Goal: Information Seeking & Learning: Learn about a topic

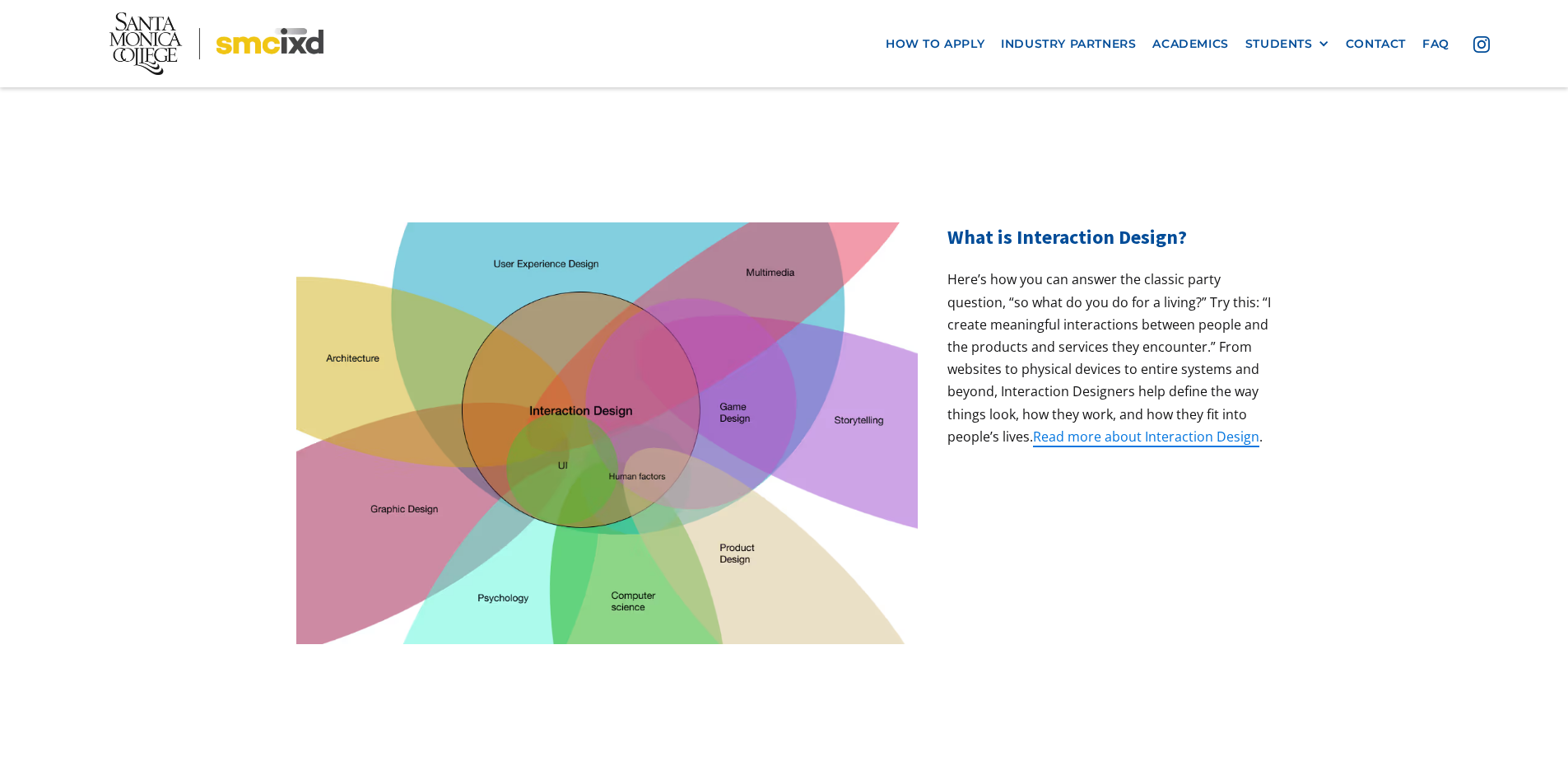
scroll to position [741, 0]
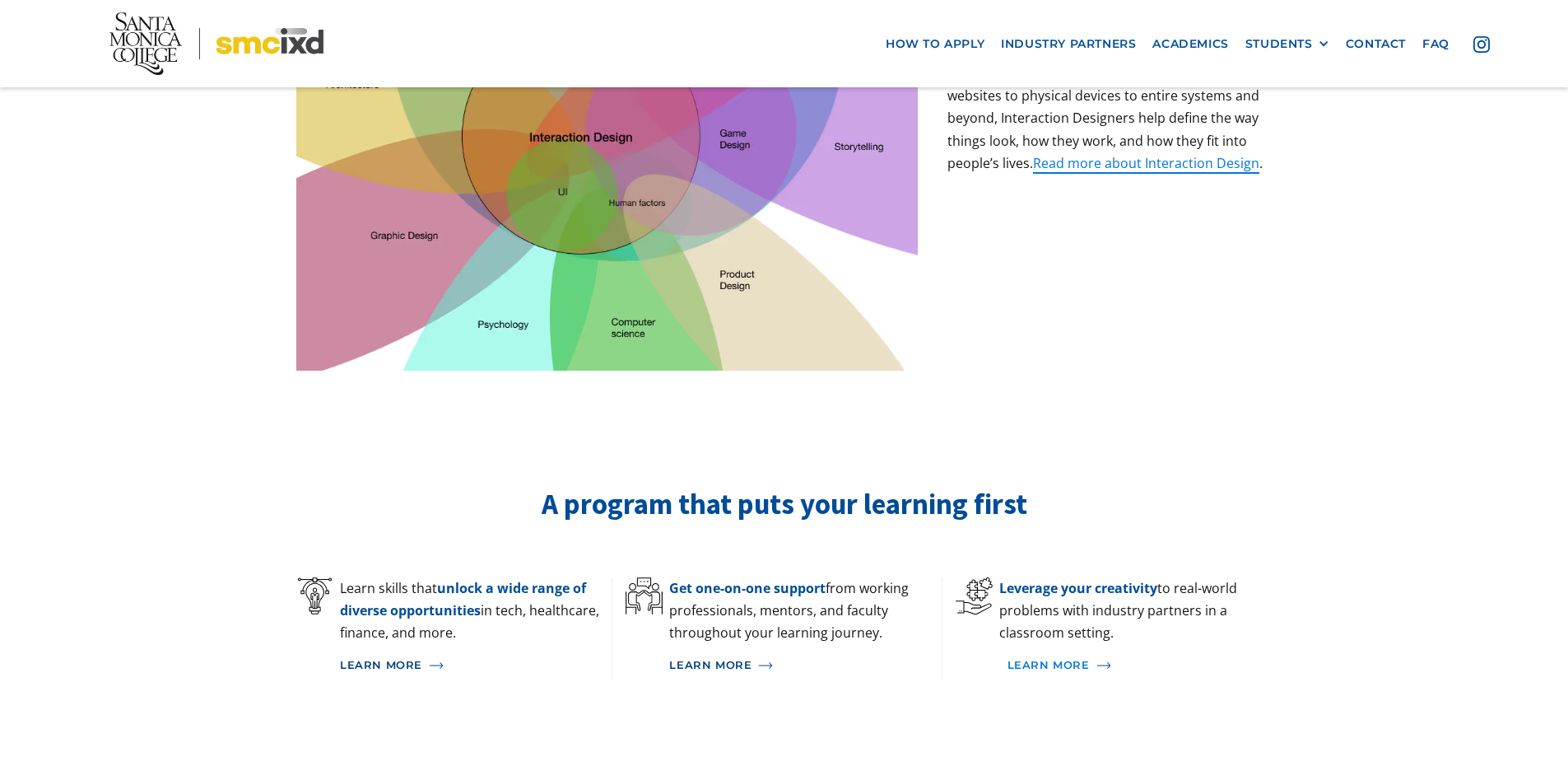
click at [1026, 658] on div "Learn More" at bounding box center [1048, 665] width 82 height 14
click at [430, 651] on link "Learn More" at bounding box center [476, 665] width 272 height 30
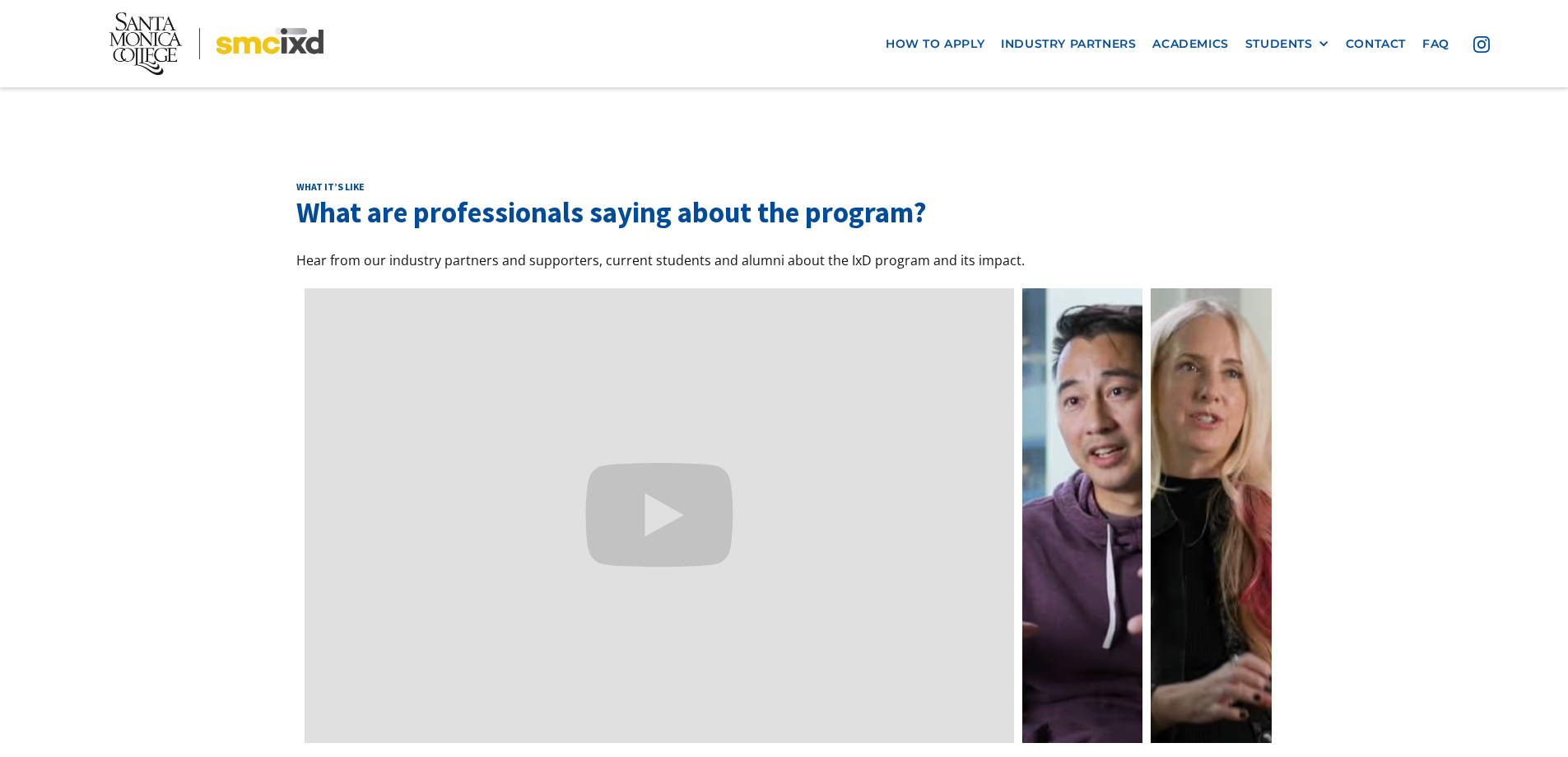
scroll to position [4816, 0]
click at [1191, 47] on link "Academics" at bounding box center [1190, 43] width 93 height 31
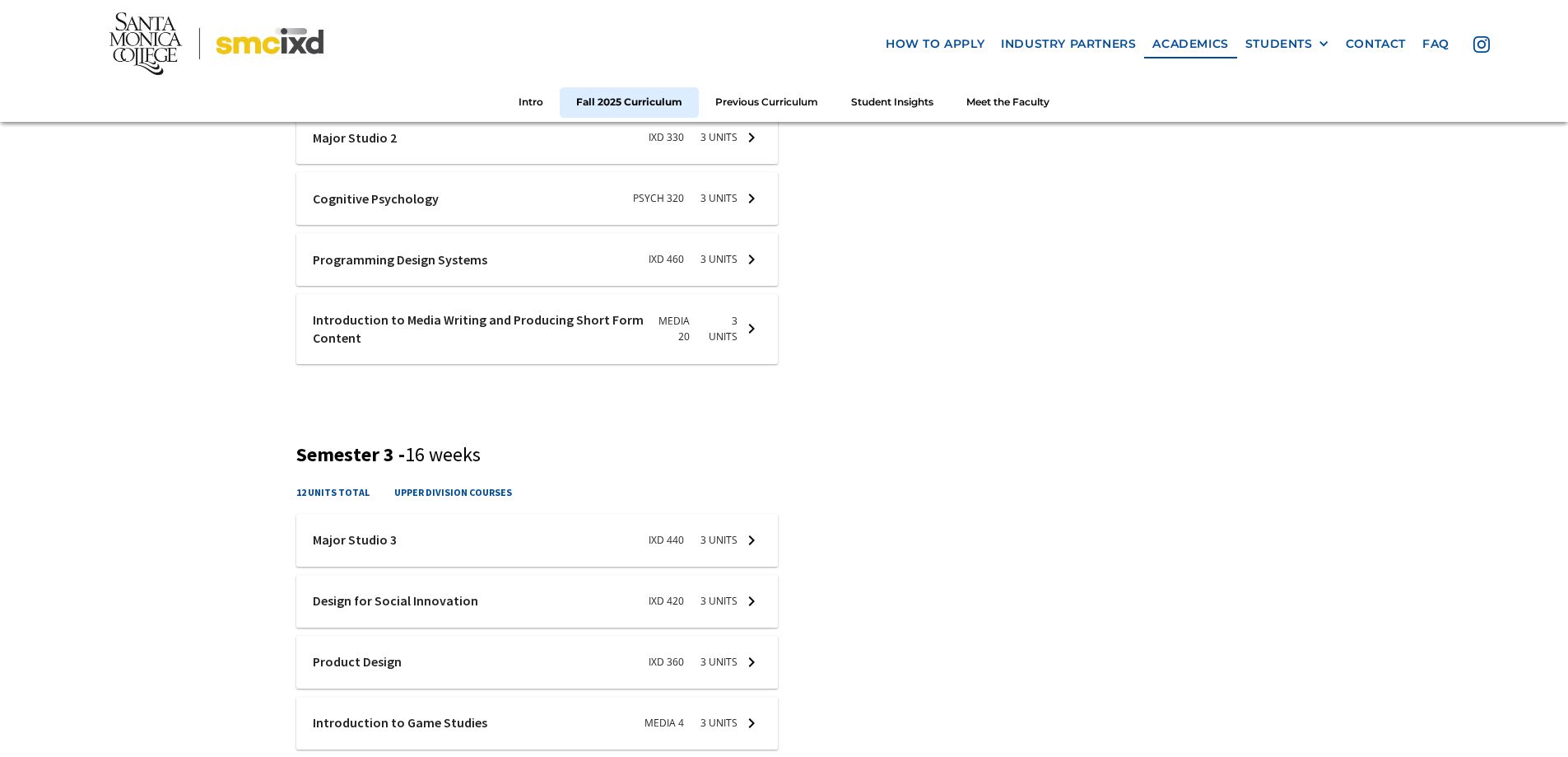
scroll to position [1318, 0]
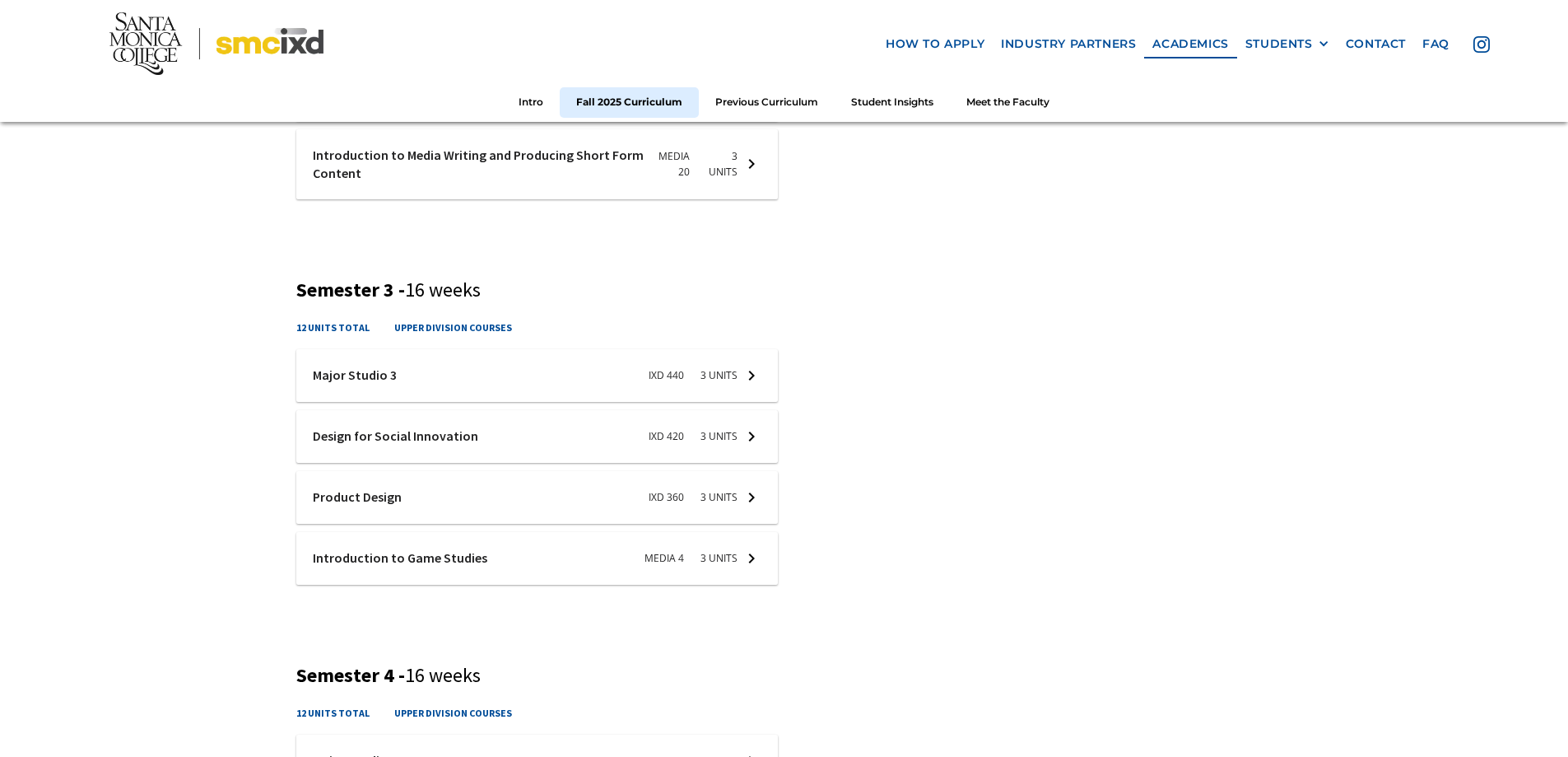
click at [745, 439] on div at bounding box center [537, 437] width 482 height 53
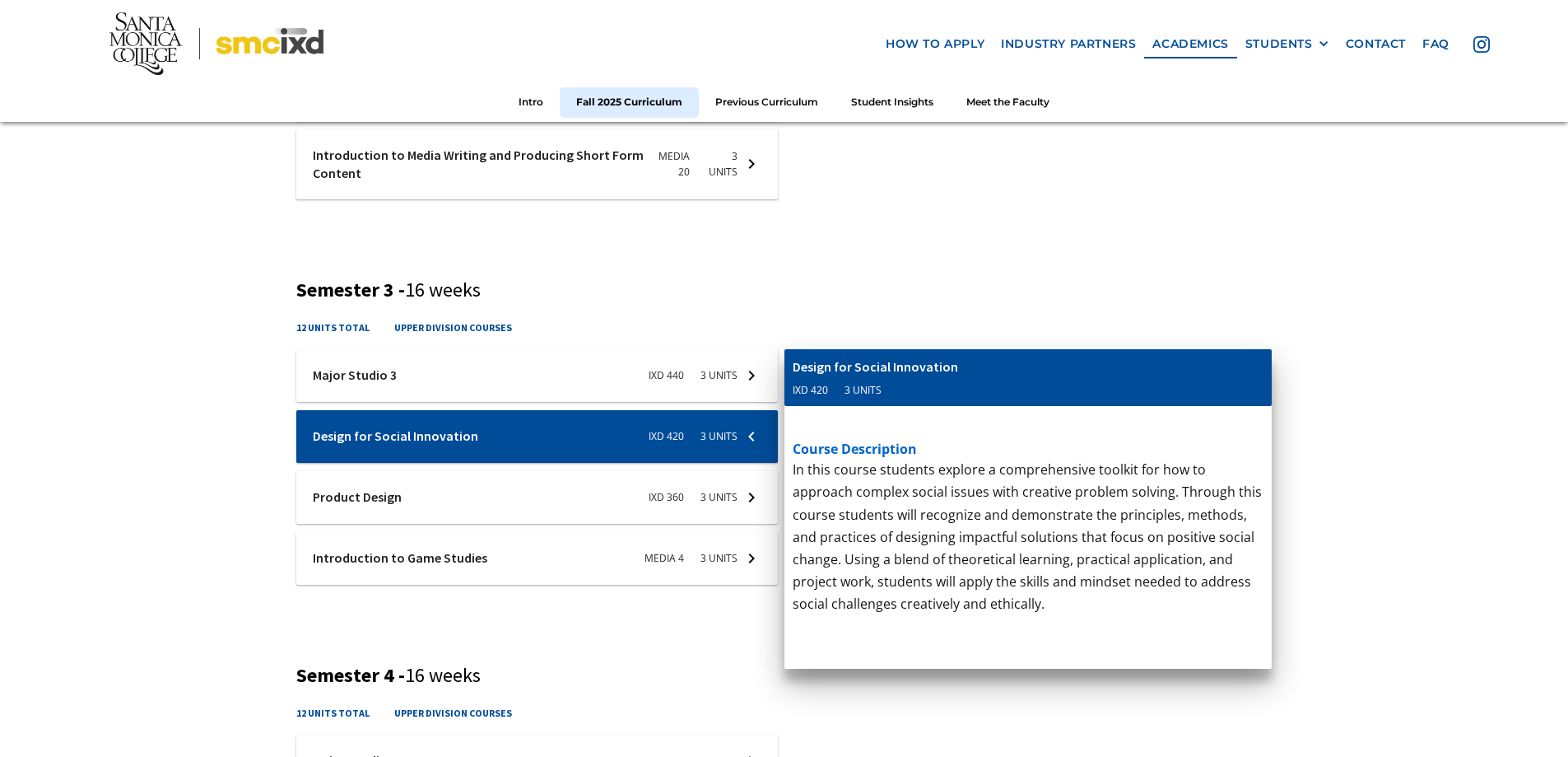
click at [1458, 440] on div "Fall 2025 Curriculum Semester 1 - 16 weeks 15 units total upper division course…" at bounding box center [784, 178] width 1568 height 1841
click at [1420, 449] on div "Fall 2025 Curriculum Semester 1 - 16 weeks 15 units total upper division course…" at bounding box center [784, 178] width 1568 height 1841
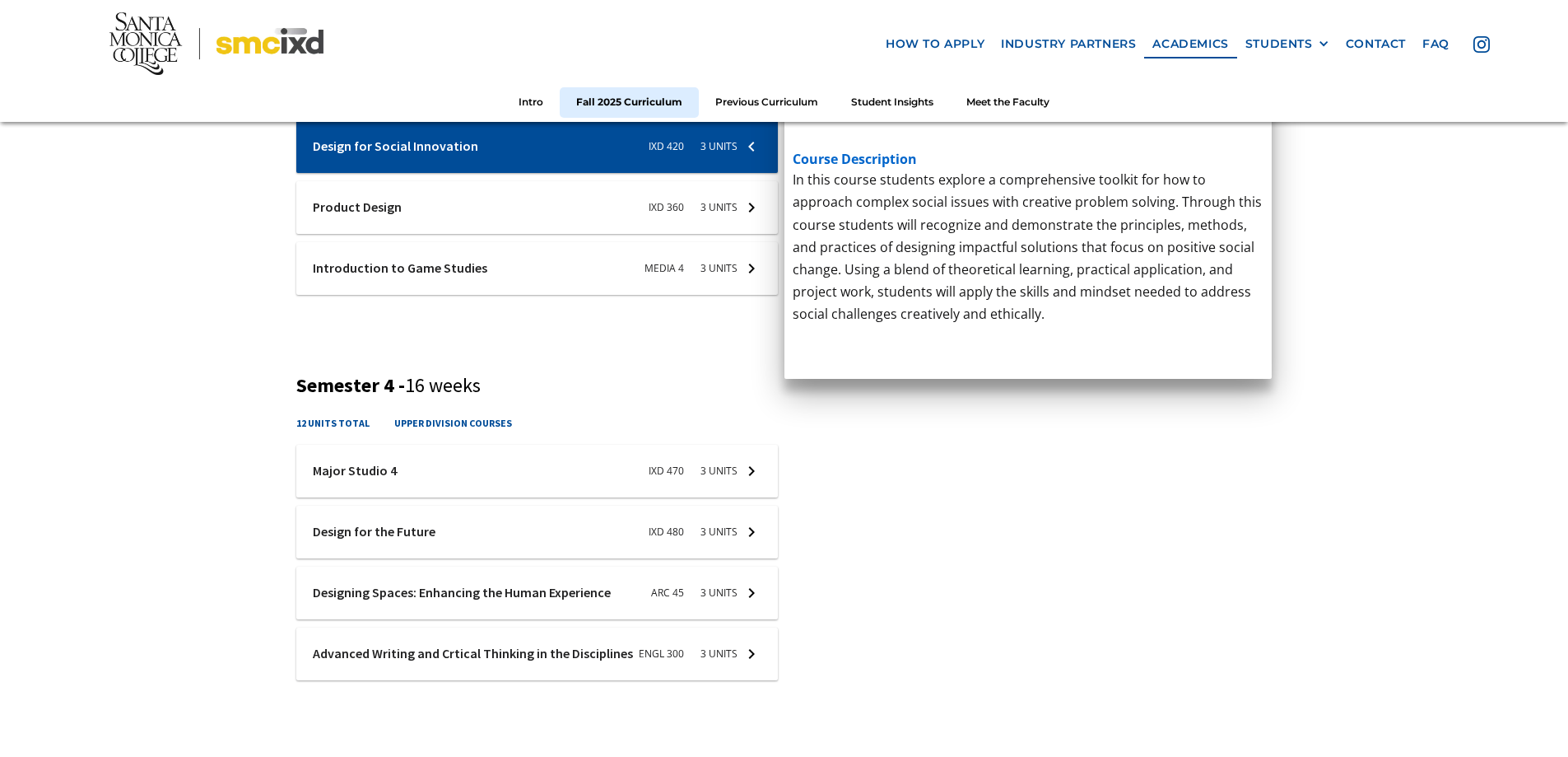
scroll to position [1647, 0]
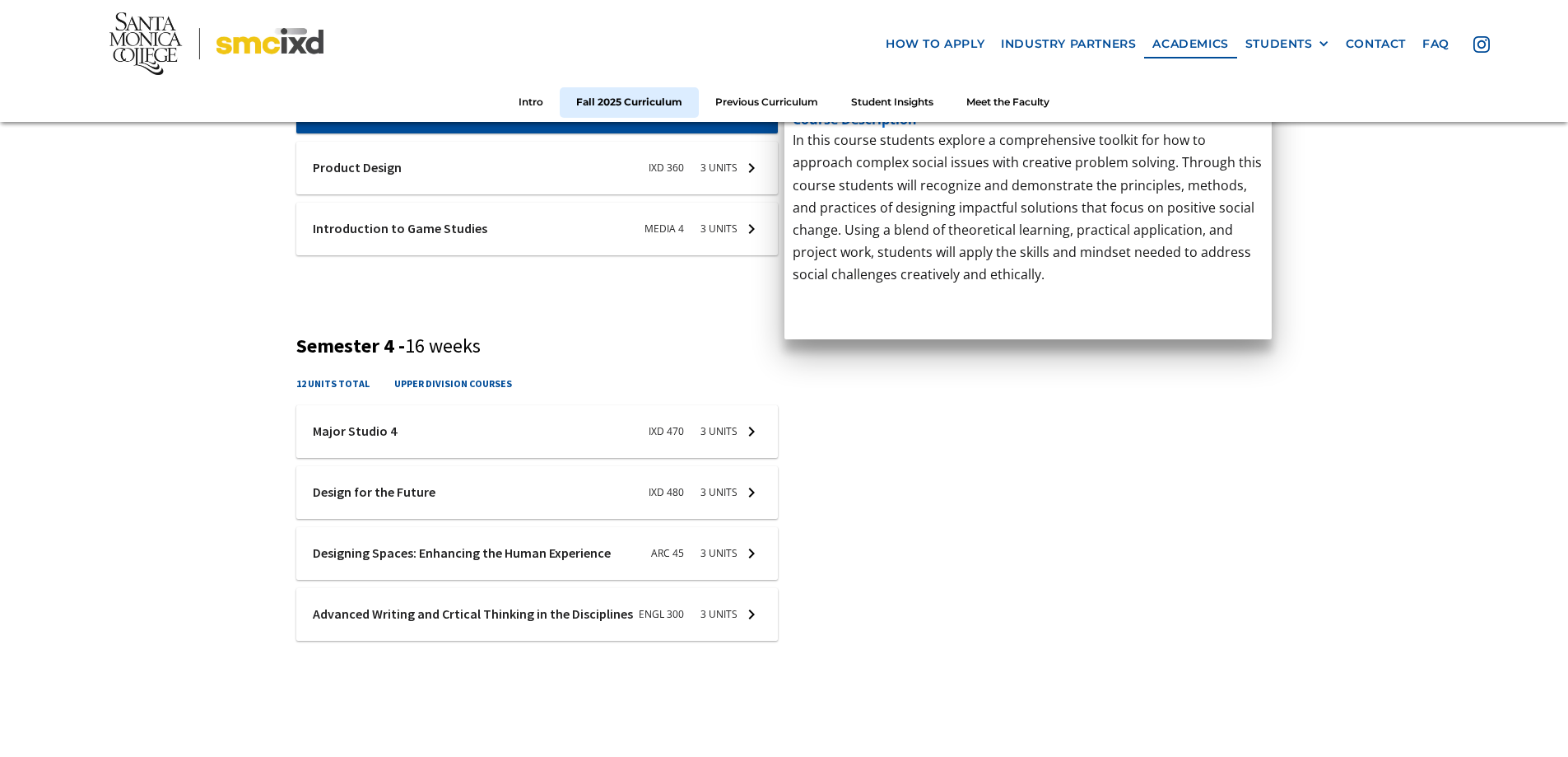
click at [753, 432] on div at bounding box center [537, 432] width 482 height 53
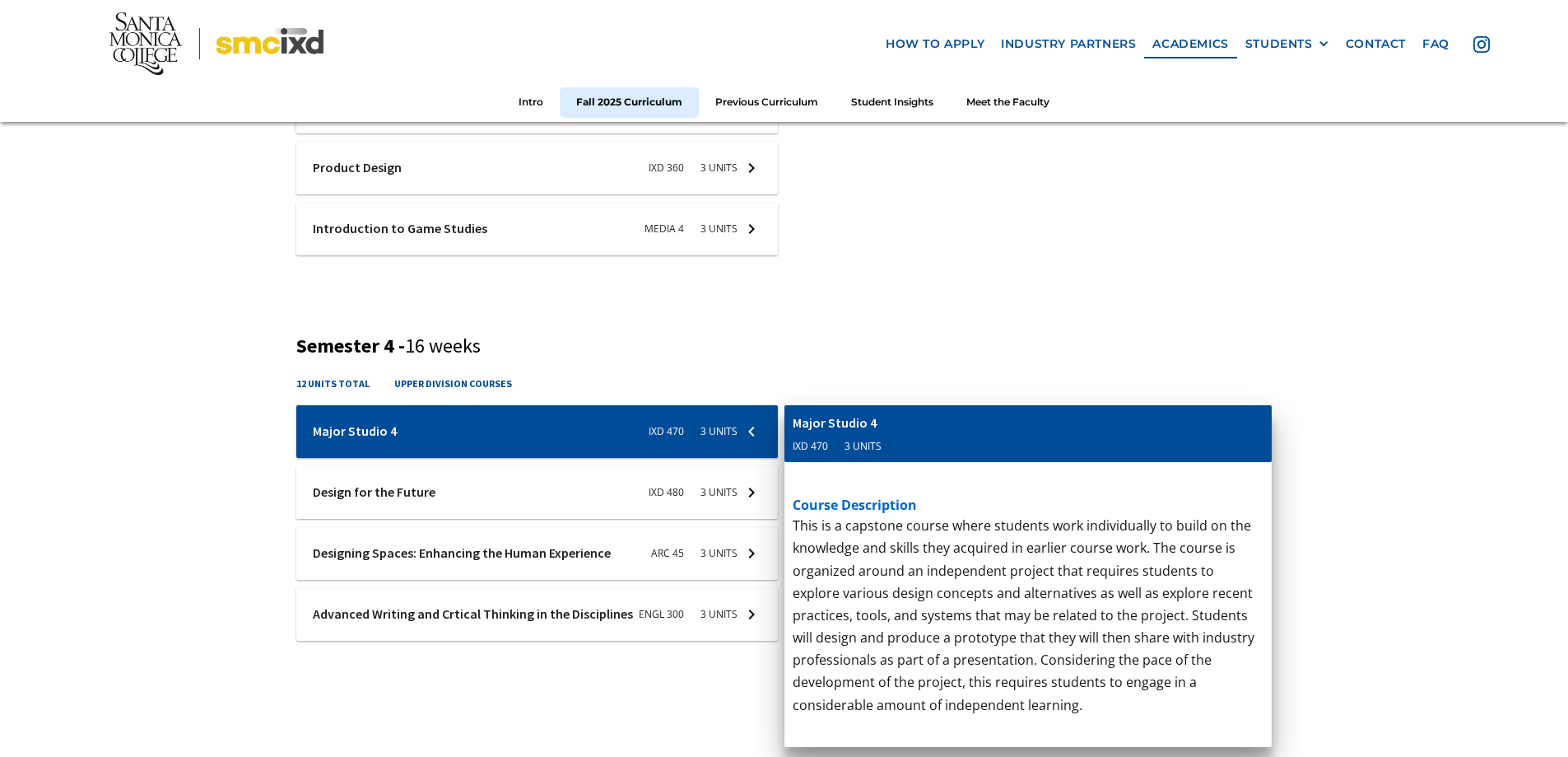
click at [755, 613] on div at bounding box center [537, 614] width 482 height 53
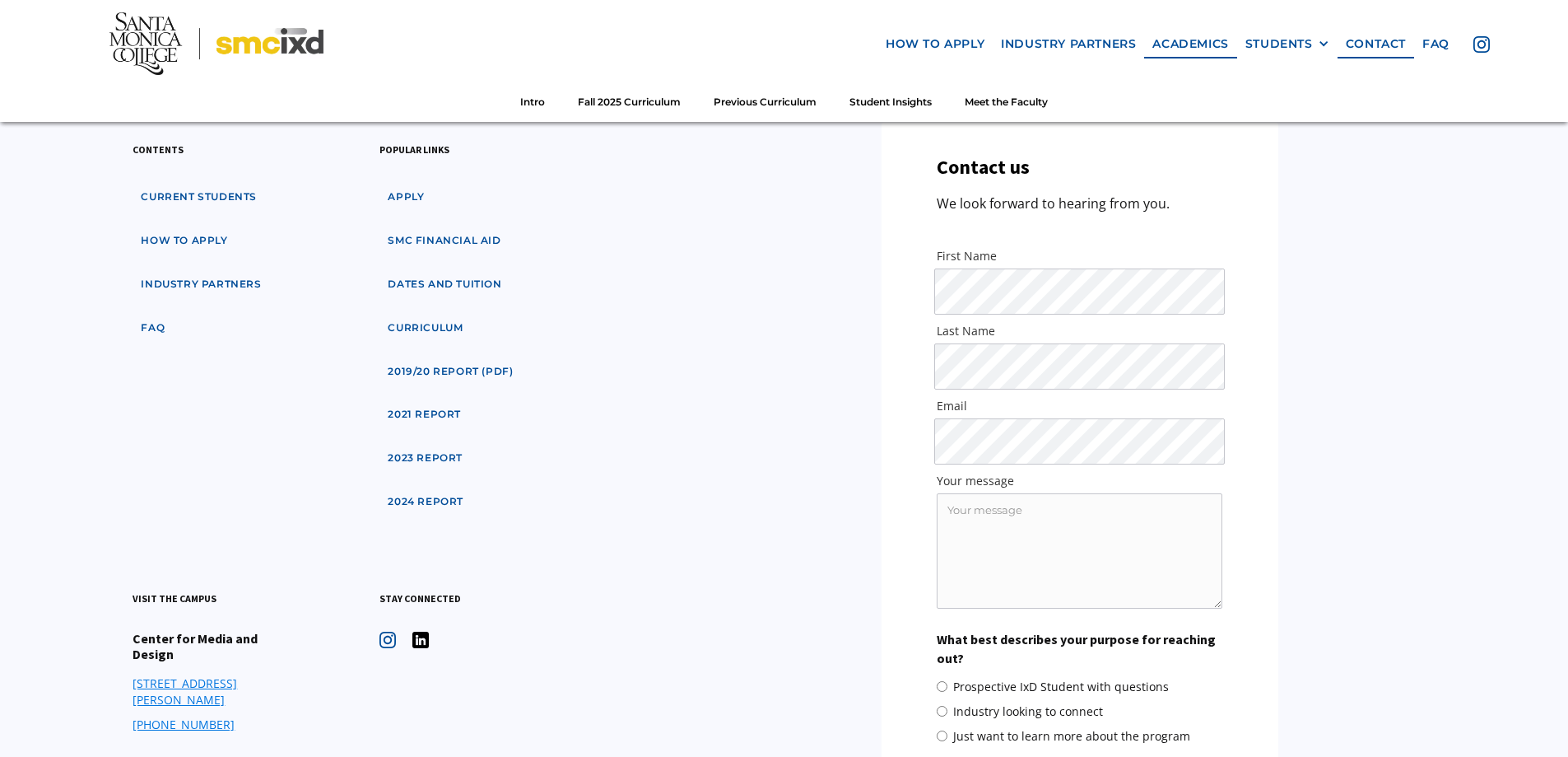
scroll to position [6011, 0]
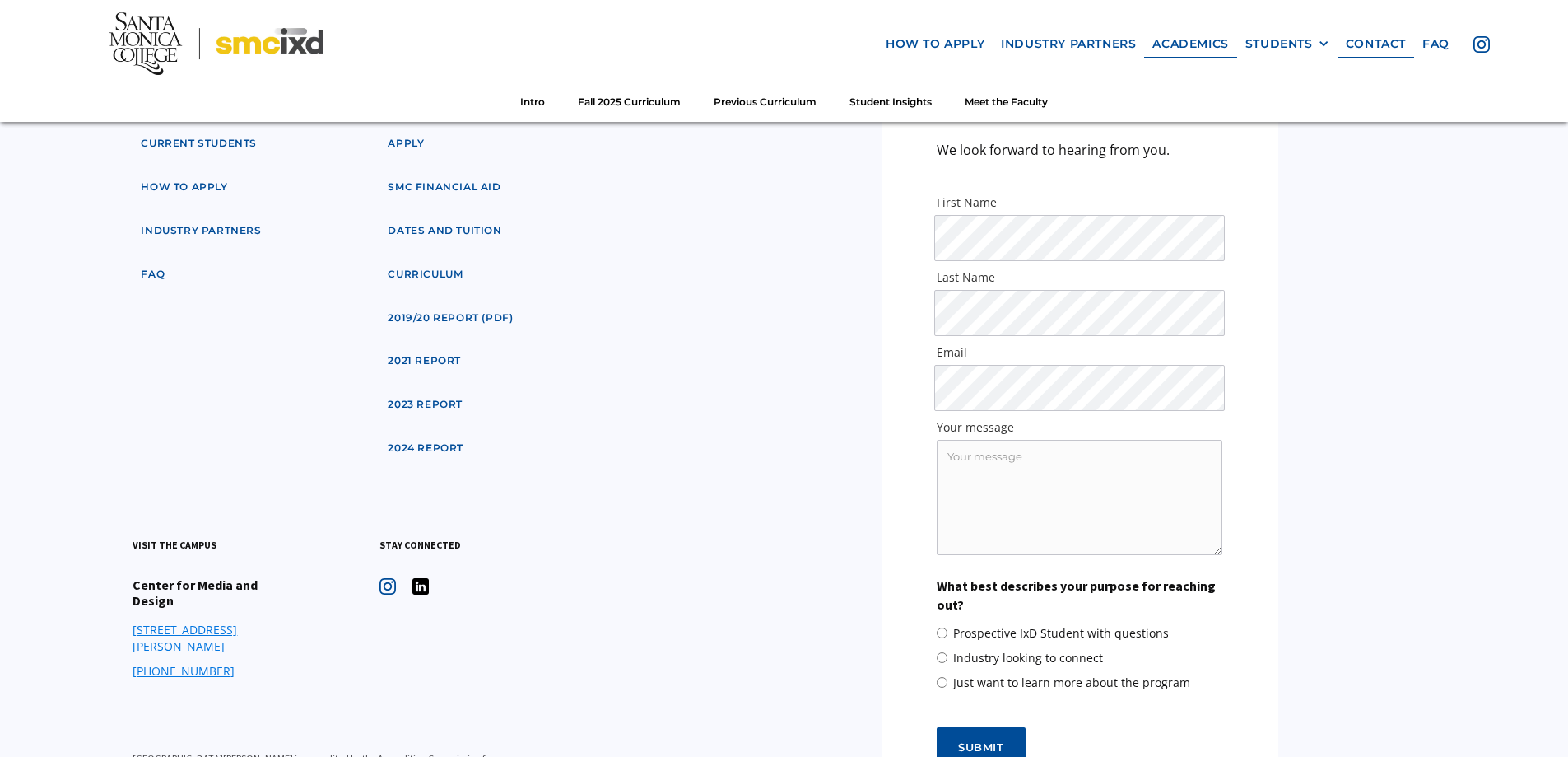
click at [166, 622] on link "[STREET_ADDRESS][PERSON_NAME]" at bounding box center [215, 638] width 165 height 33
click at [175, 622] on link "[STREET_ADDRESS][PERSON_NAME]" at bounding box center [215, 638] width 165 height 33
click at [759, 98] on link "Previous Curriculum" at bounding box center [765, 103] width 136 height 31
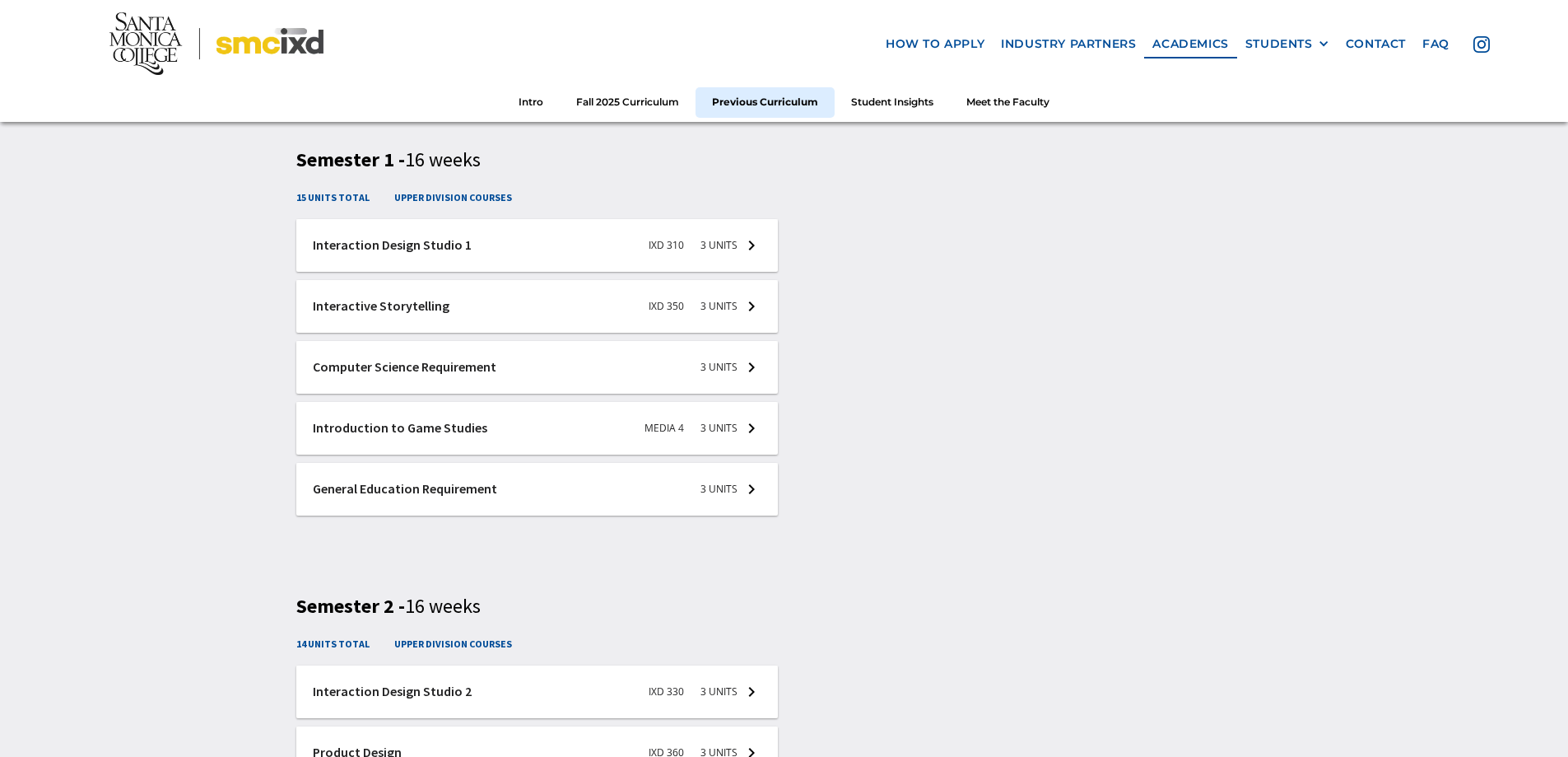
scroll to position [2415, 0]
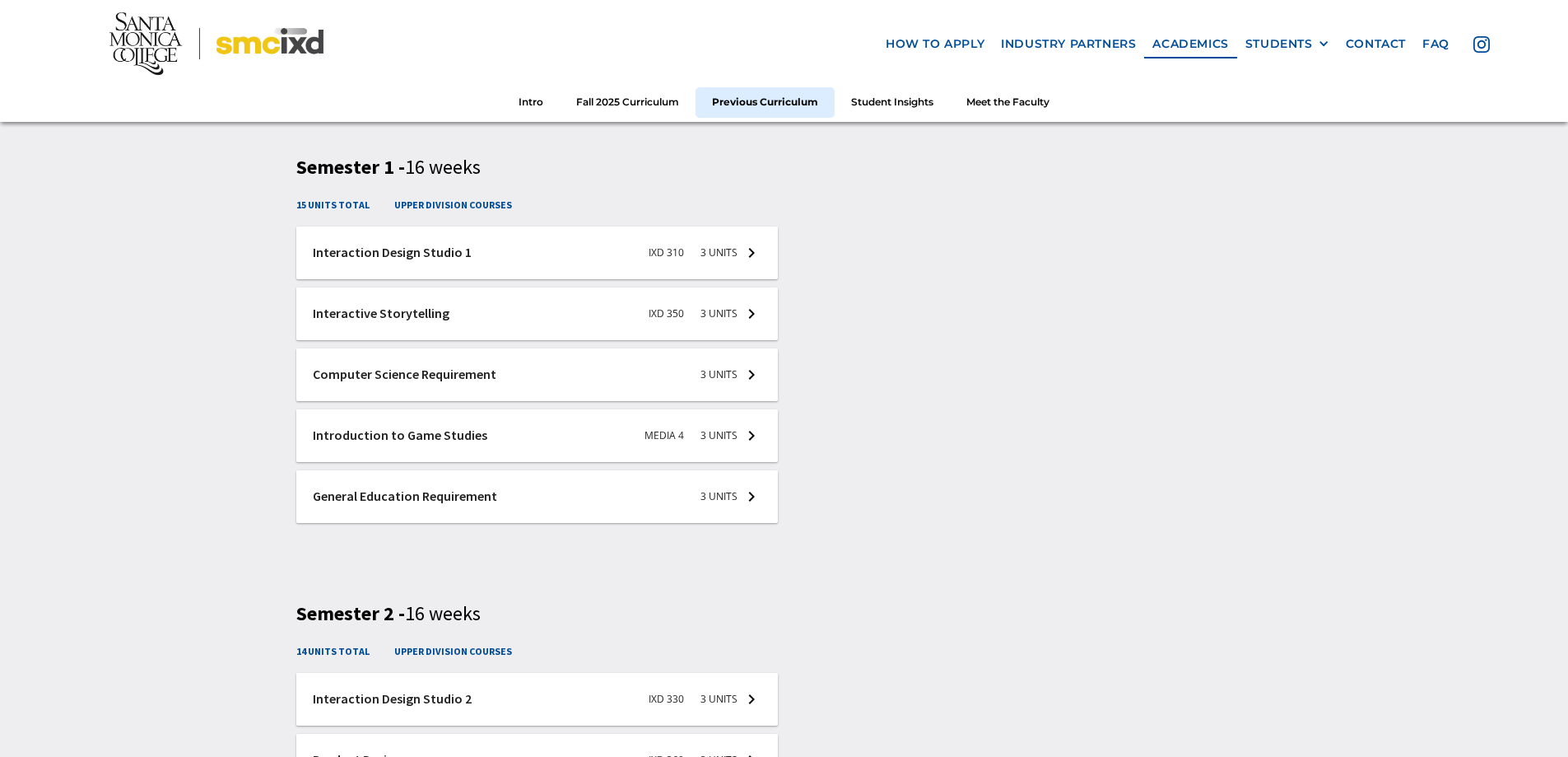
click at [467, 207] on h4 "upper division courses" at bounding box center [453, 205] width 118 height 15
click at [1015, 99] on link "Meet the Faculty" at bounding box center [1007, 103] width 116 height 31
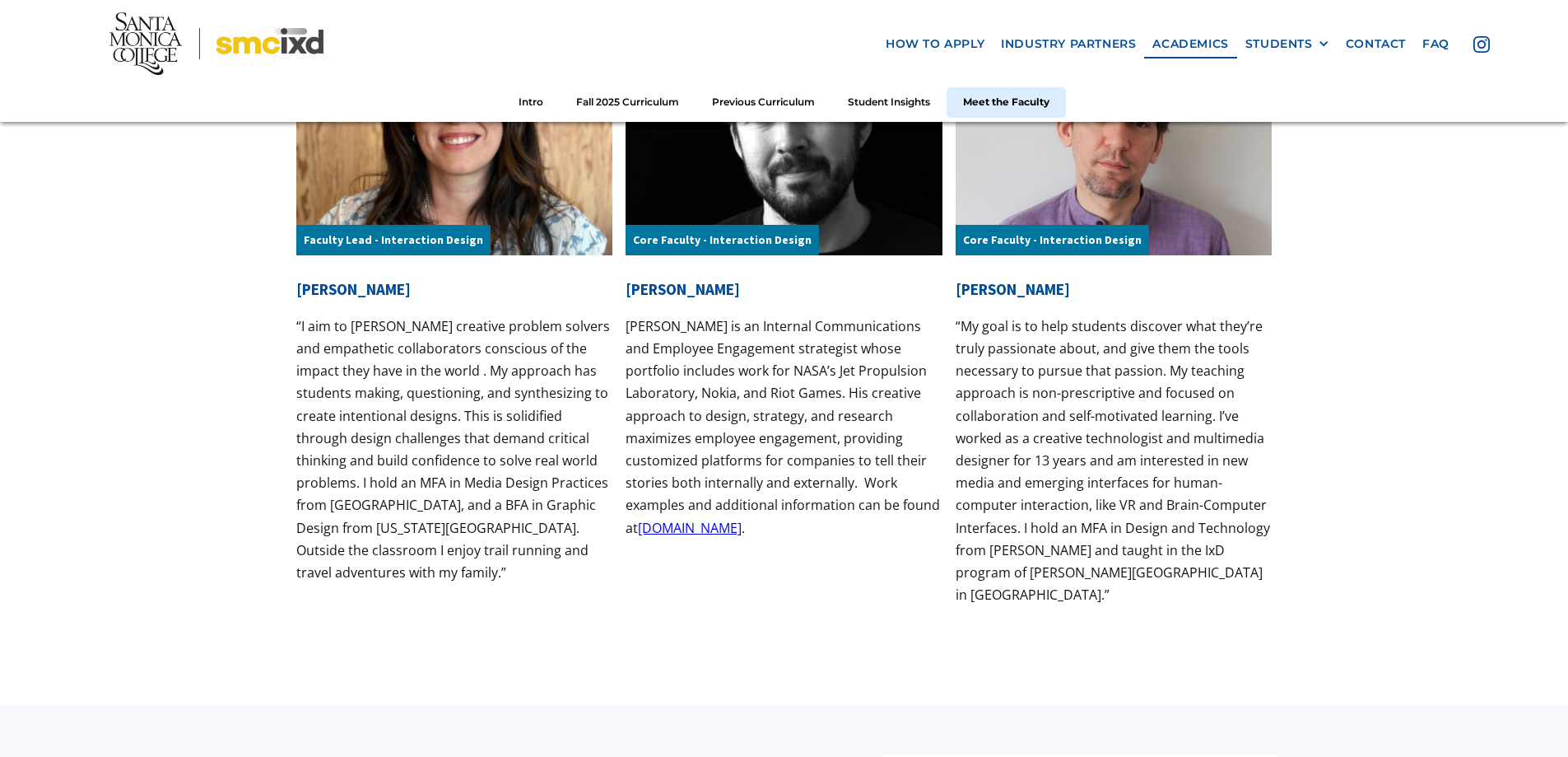
scroll to position [5344, 0]
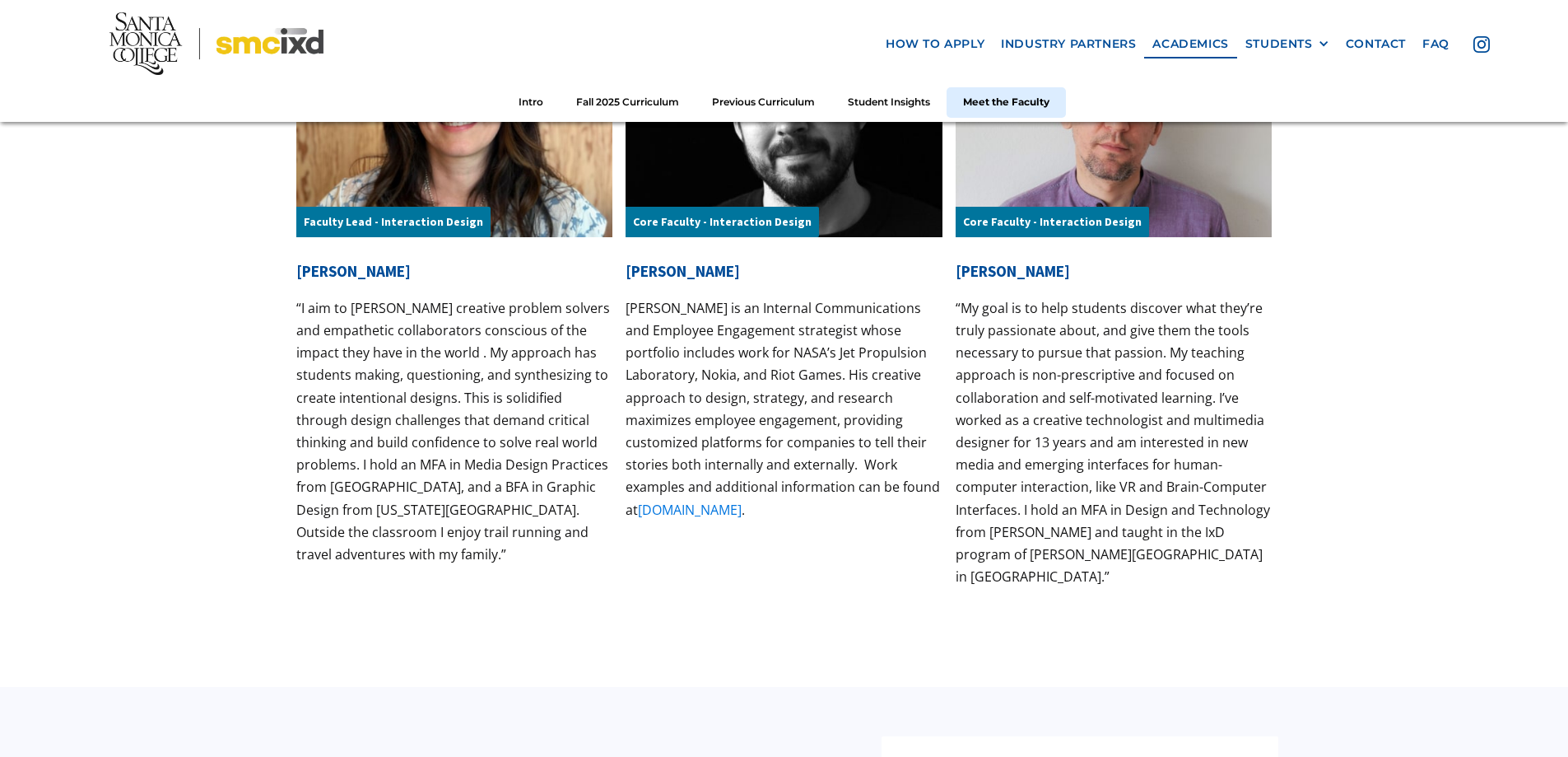
click at [684, 517] on link "[DOMAIN_NAME]" at bounding box center [690, 509] width 104 height 18
click at [685, 506] on link "[DOMAIN_NAME]" at bounding box center [690, 509] width 104 height 18
click at [680, 510] on link "[DOMAIN_NAME]" at bounding box center [690, 509] width 104 height 18
click at [708, 508] on link "[DOMAIN_NAME]" at bounding box center [690, 509] width 104 height 18
